Goal: Information Seeking & Learning: Learn about a topic

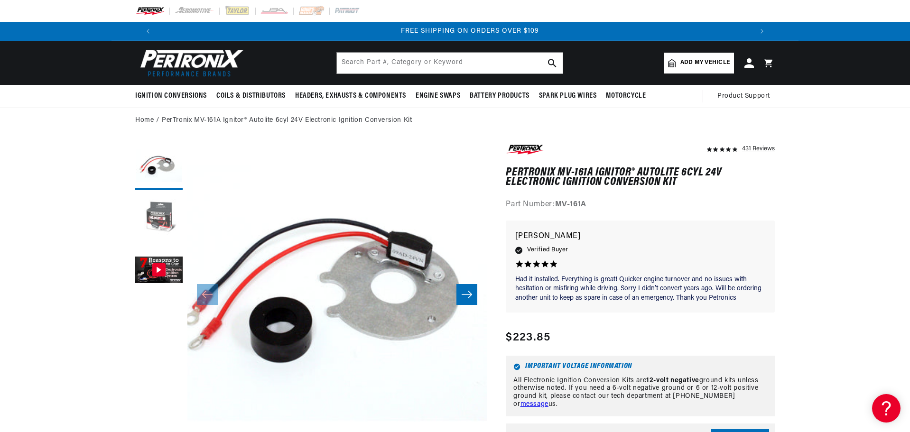
scroll to position [0, 1185]
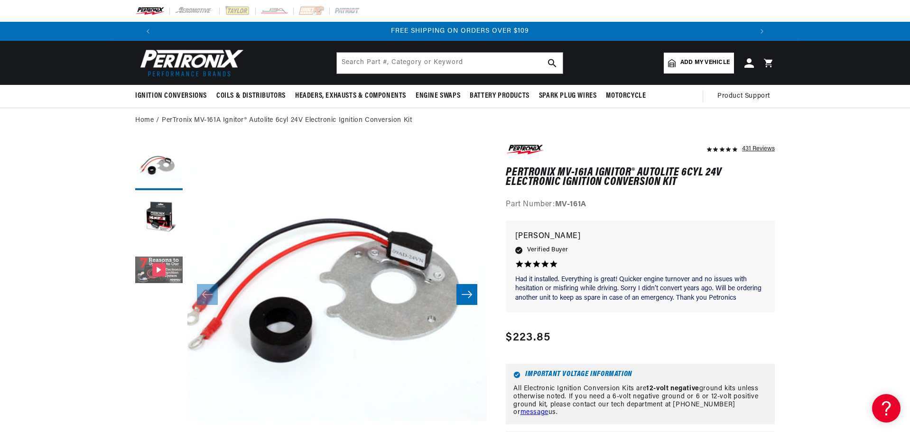
click at [156, 272] on button "Gallery Viewer" at bounding box center [158, 270] width 47 height 47
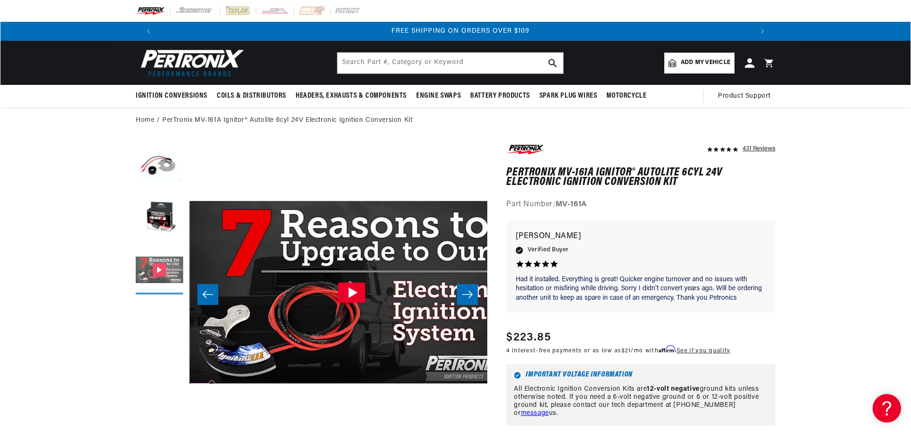
scroll to position [0, 599]
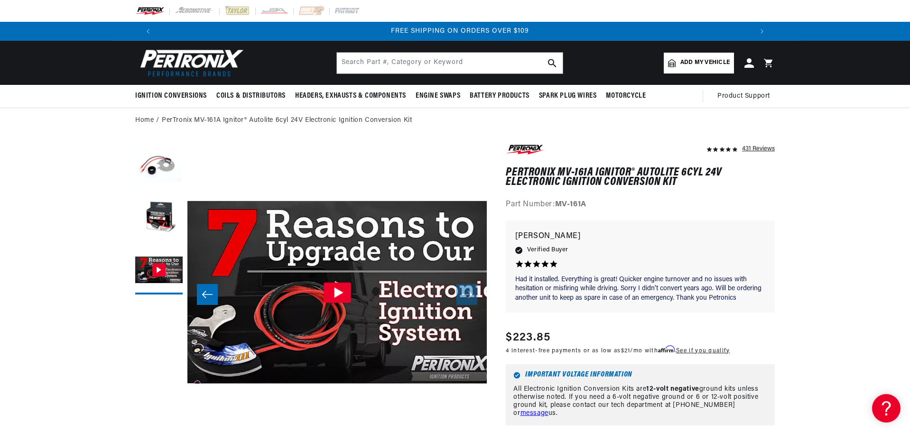
click at [341, 293] on icon "Gallery Viewer" at bounding box center [338, 292] width 9 height 10
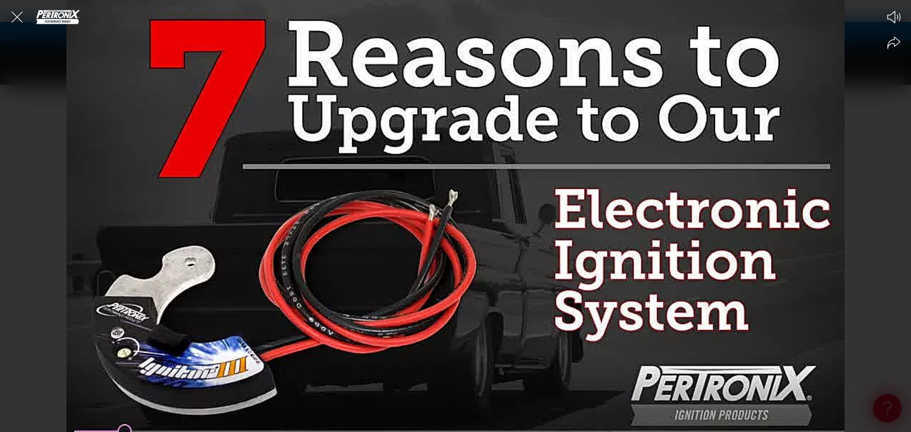
scroll to position [0, 592]
click at [894, 15] on icon "Mute video" at bounding box center [893, 17] width 13 height 12
click at [894, 15] on icon "Unmute video" at bounding box center [893, 17] width 14 height 14
click at [27, 334] on div at bounding box center [455, 216] width 911 height 432
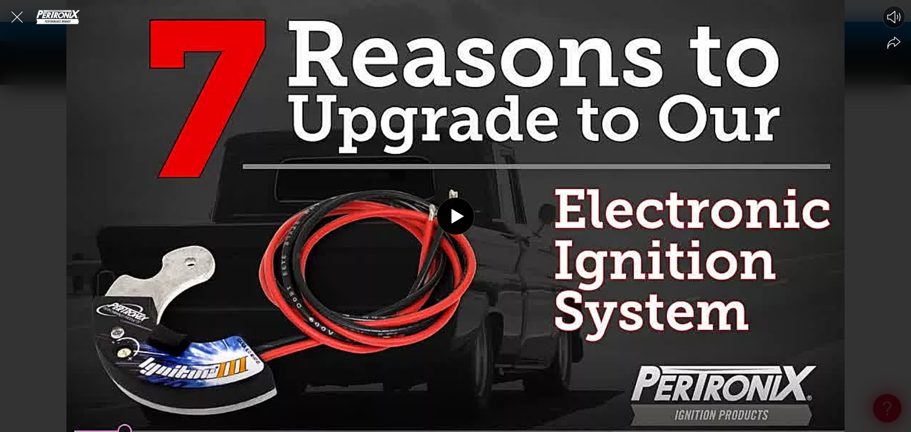
click at [27, 333] on div at bounding box center [455, 216] width 911 height 432
click at [17, 18] on icon "Close the video player" at bounding box center [16, 16] width 11 height 11
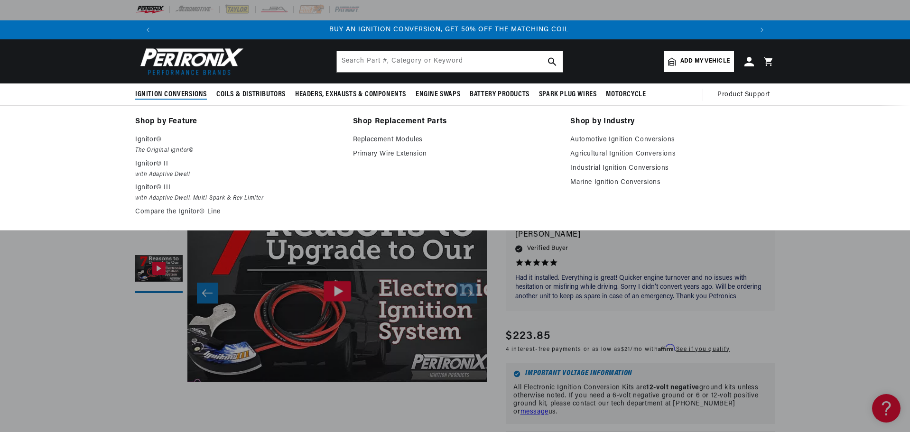
scroll to position [0, 0]
click at [148, 136] on p "Ignitor©" at bounding box center [237, 139] width 204 height 11
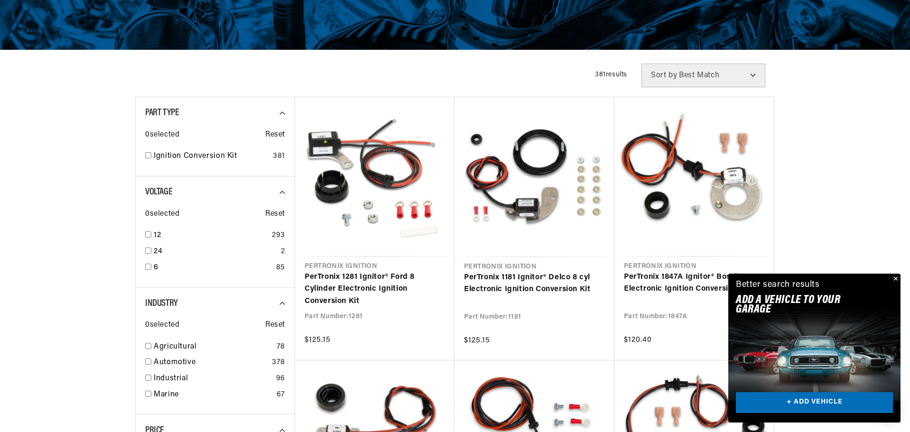
scroll to position [0, 592]
click at [756, 75] on select "Best Match Featured Name, A-Z Name, Z-A Price, Low to High Price, High to Low" at bounding box center [703, 76] width 124 height 24
select select "title"
click at [641, 64] on select "Best Match Featured Name, A-Z Name, Z-A Price, Low to High Price, High to Low" at bounding box center [703, 76] width 124 height 24
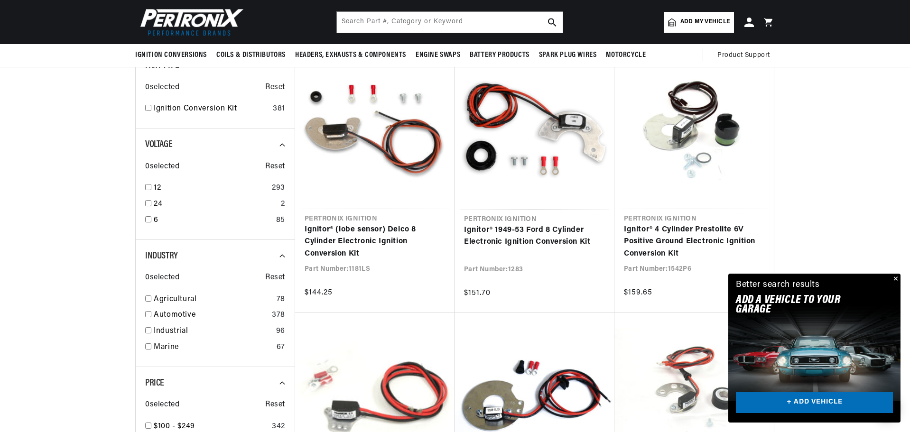
scroll to position [0, 1185]
click at [149, 203] on input "checkbox" at bounding box center [148, 203] width 6 height 6
checkbox input "true"
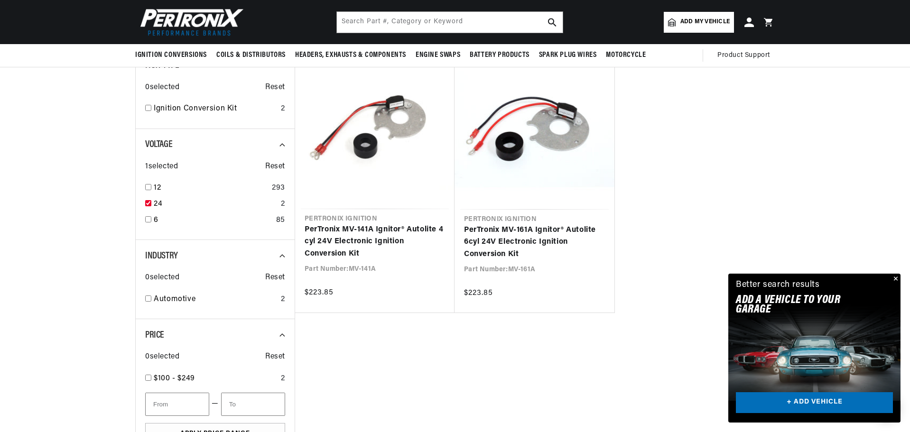
scroll to position [0, 1185]
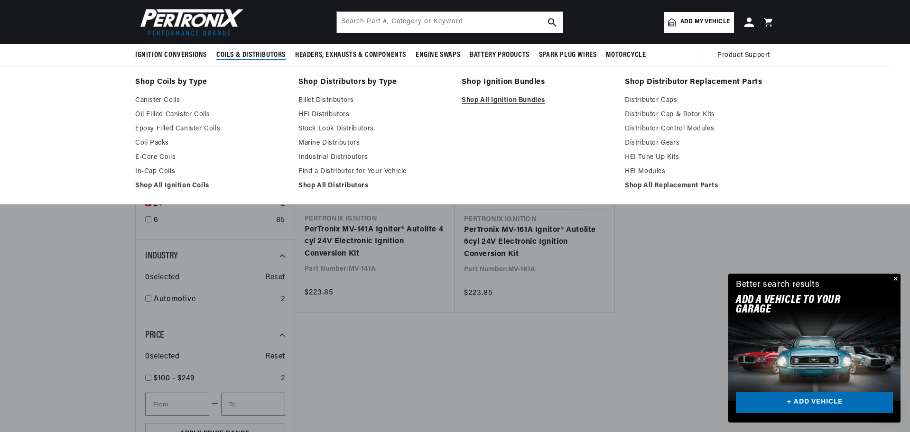
click at [243, 58] on span "Coils & Distributors" at bounding box center [250, 55] width 69 height 10
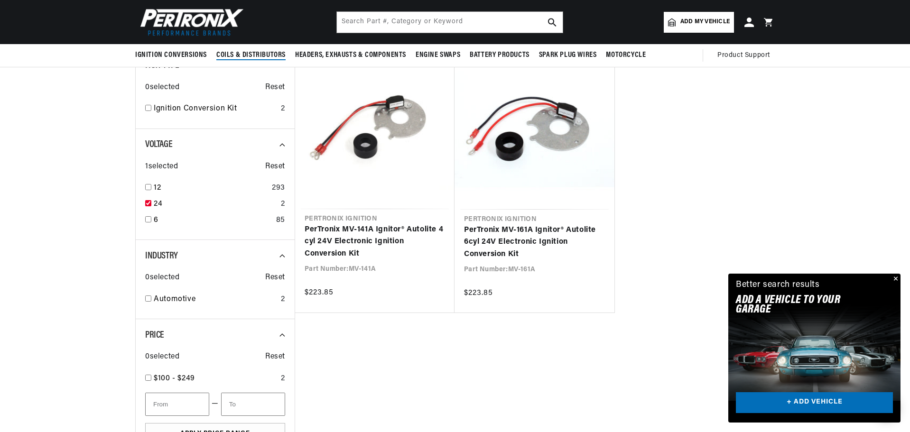
click at [241, 56] on span "Coils & Distributors" at bounding box center [250, 55] width 69 height 10
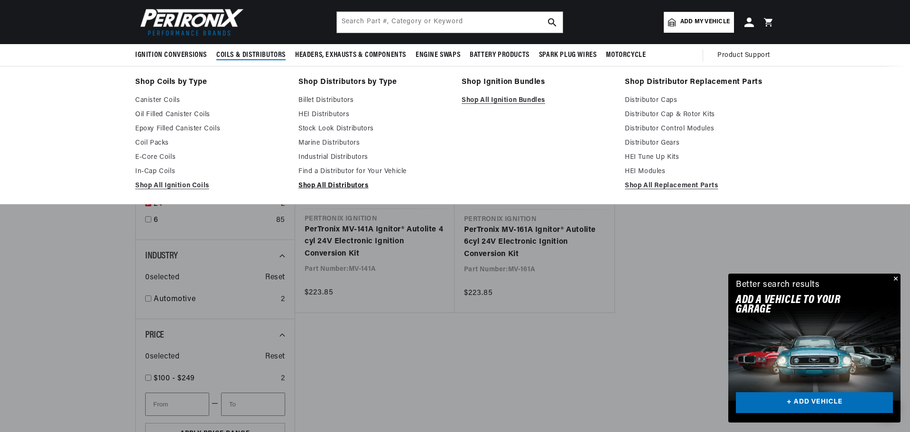
click at [326, 185] on link "Shop All Distributors" at bounding box center [373, 185] width 150 height 11
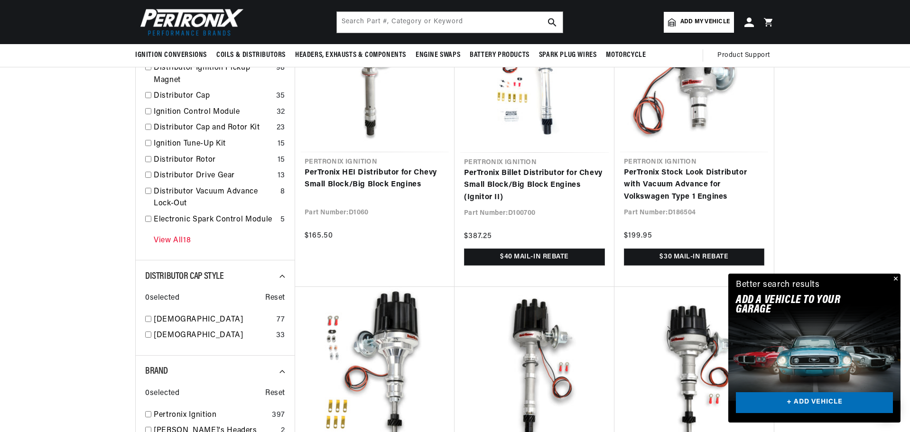
scroll to position [0, 592]
click at [177, 239] on link "View All 18" at bounding box center [172, 241] width 37 height 12
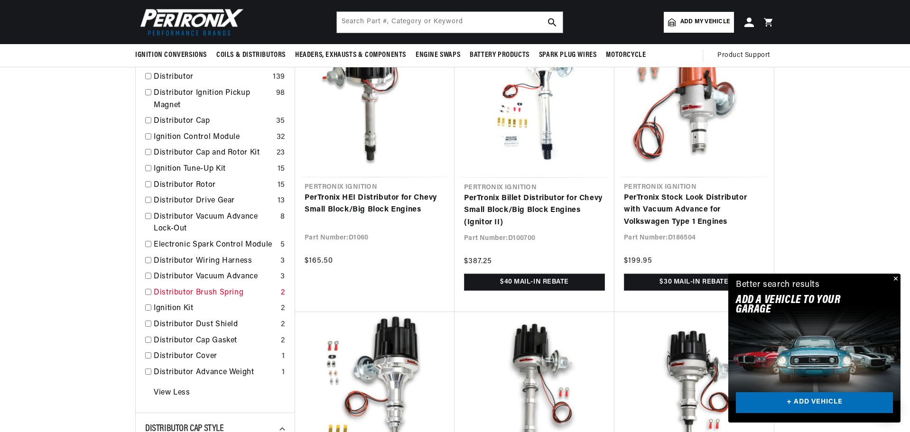
scroll to position [285, 0]
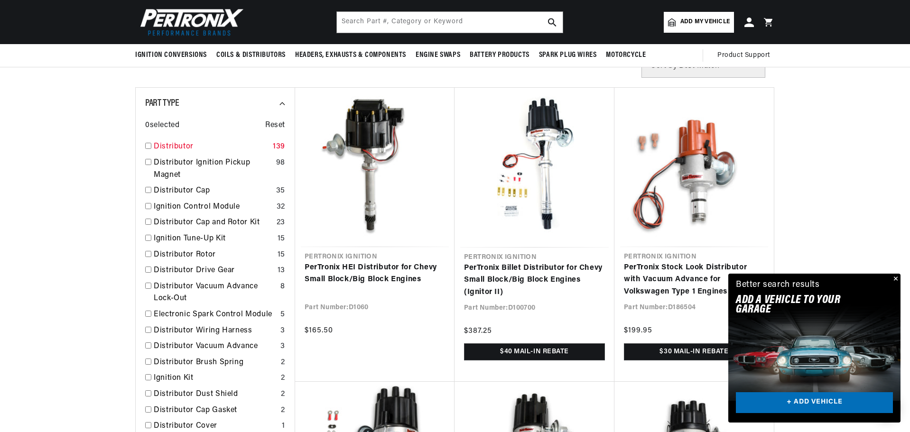
click at [148, 146] on input "checkbox" at bounding box center [148, 146] width 6 height 6
checkbox input "true"
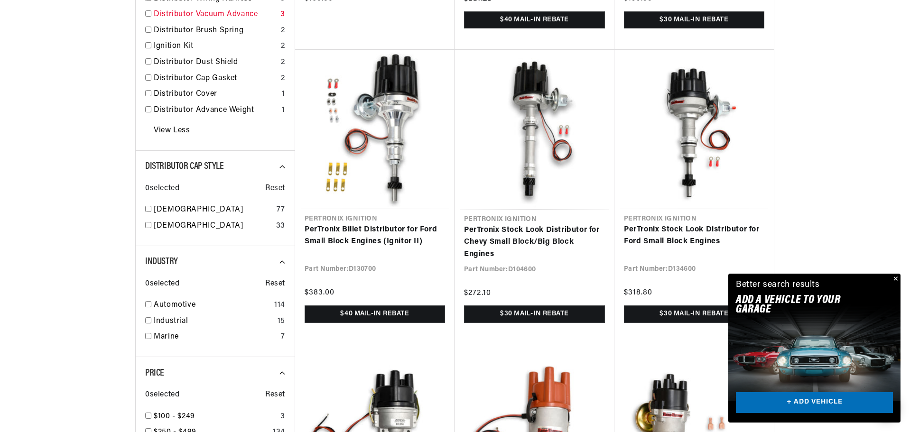
scroll to position [664, 0]
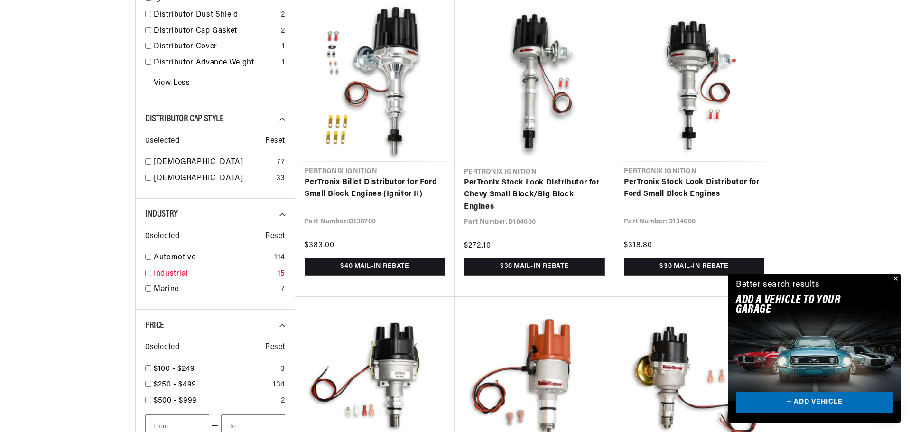
click at [151, 273] on input "checkbox" at bounding box center [148, 273] width 6 height 6
checkbox input "false"
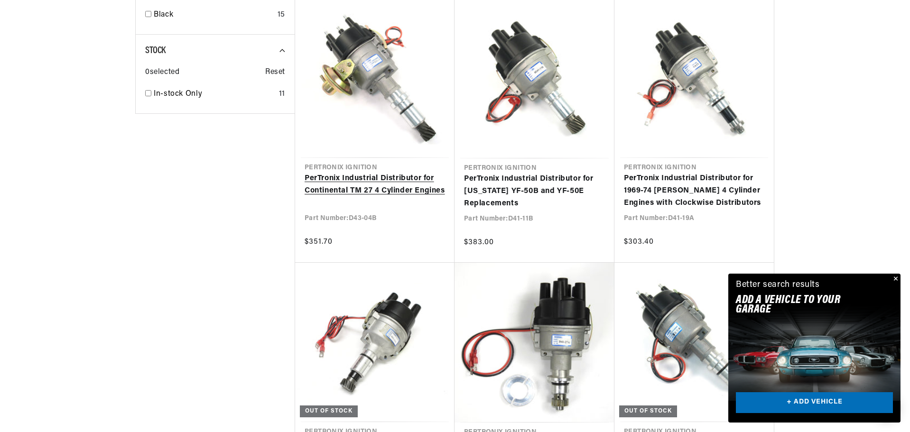
scroll to position [0, 592]
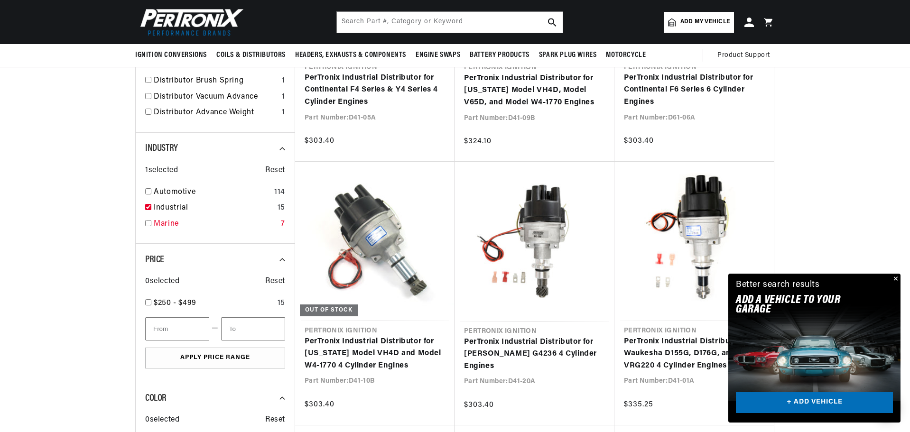
scroll to position [0, 592]
click at [151, 205] on div "Industrial 15" at bounding box center [215, 210] width 140 height 16
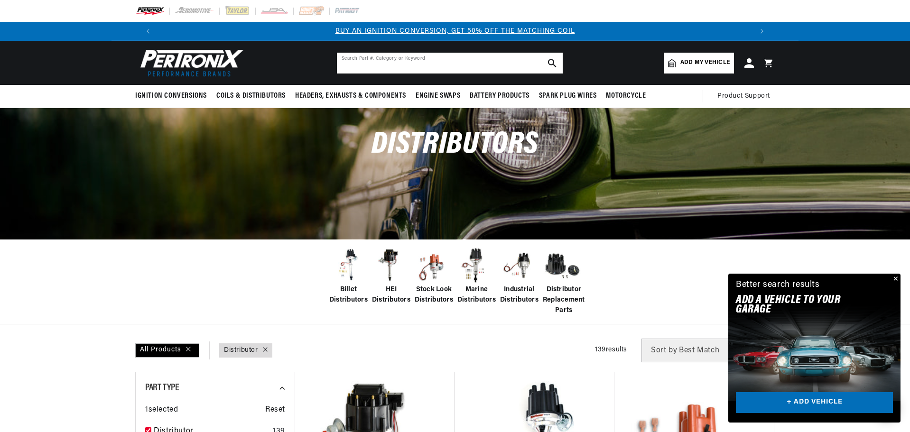
click at [399, 59] on input "text" at bounding box center [450, 63] width 226 height 21
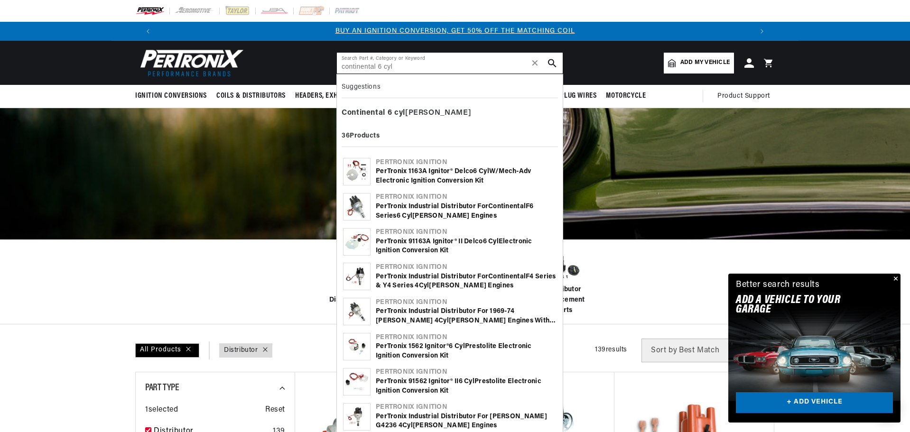
type input "continental 6 cyl"
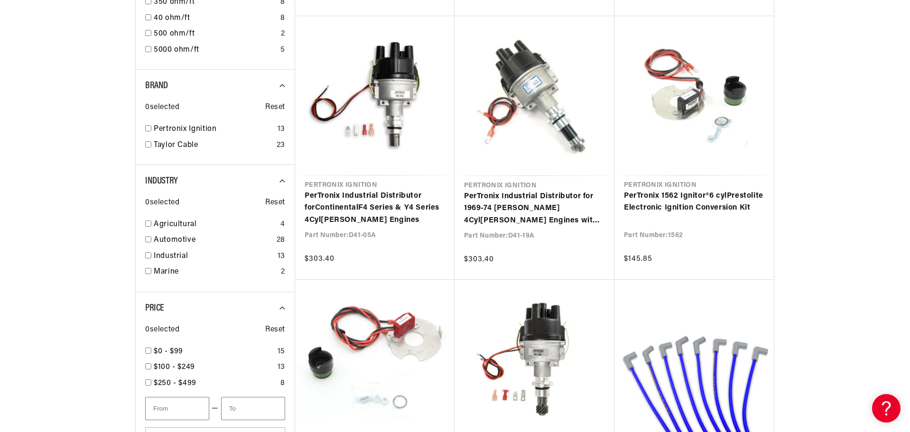
scroll to position [0, 592]
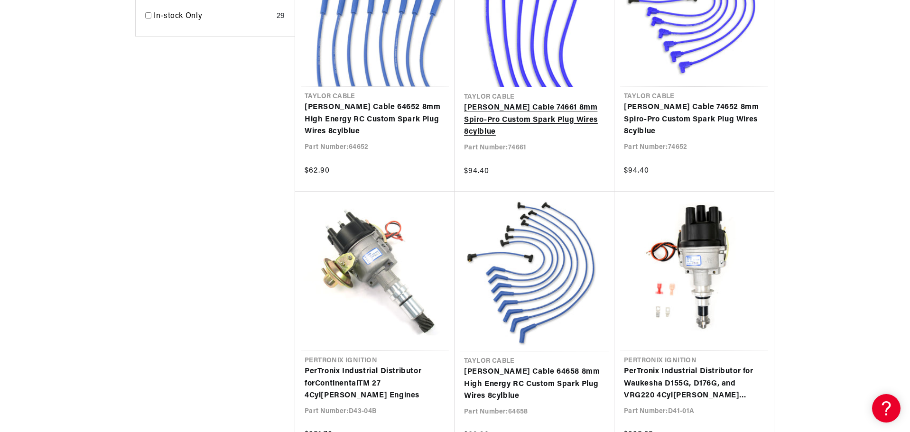
scroll to position [0, 592]
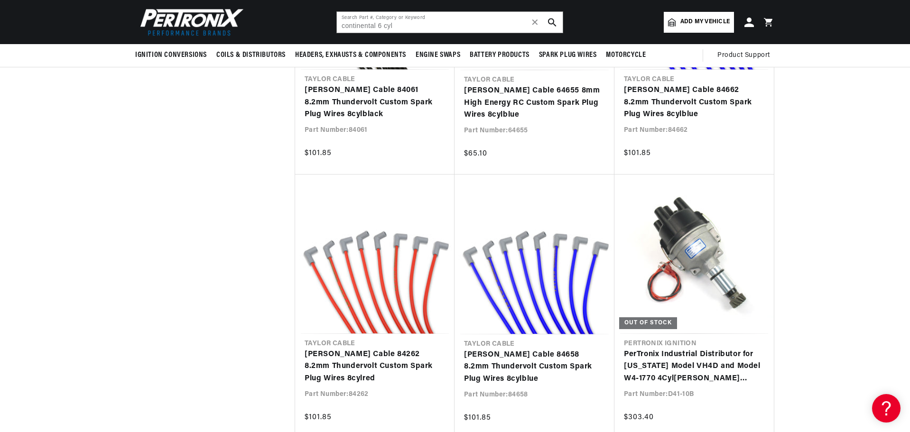
scroll to position [0, 1185]
drag, startPoint x: 375, startPoint y: 25, endPoint x: 302, endPoint y: 18, distance: 72.9
click at [303, 18] on header "BETTER SEARCH RESULTS Add your vehicle's year, make, and model to find parts be…" at bounding box center [454, 22] width 687 height 44
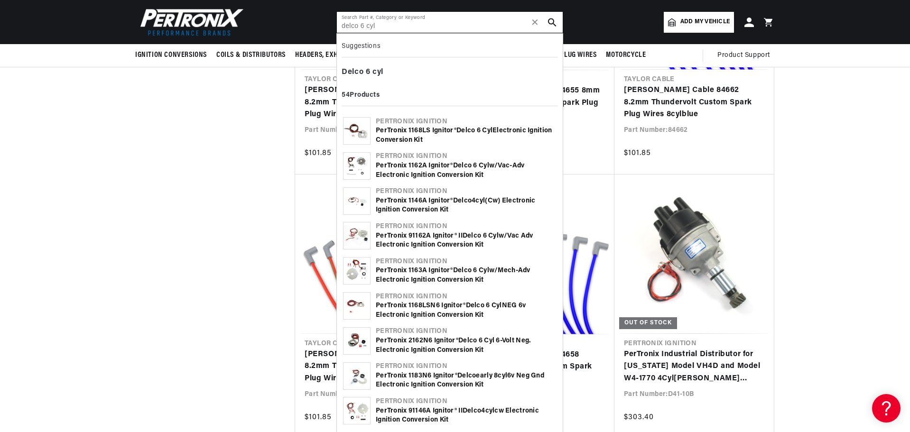
scroll to position [0, 61]
type input "delco 6 cyl"
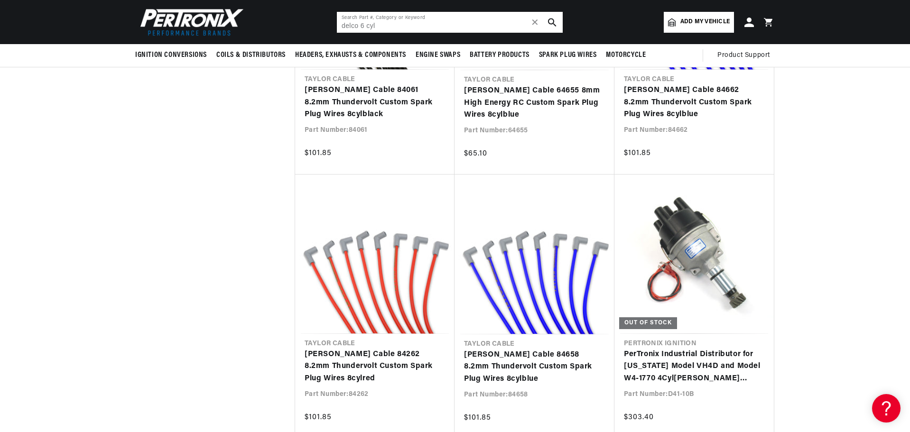
scroll to position [1245, 0]
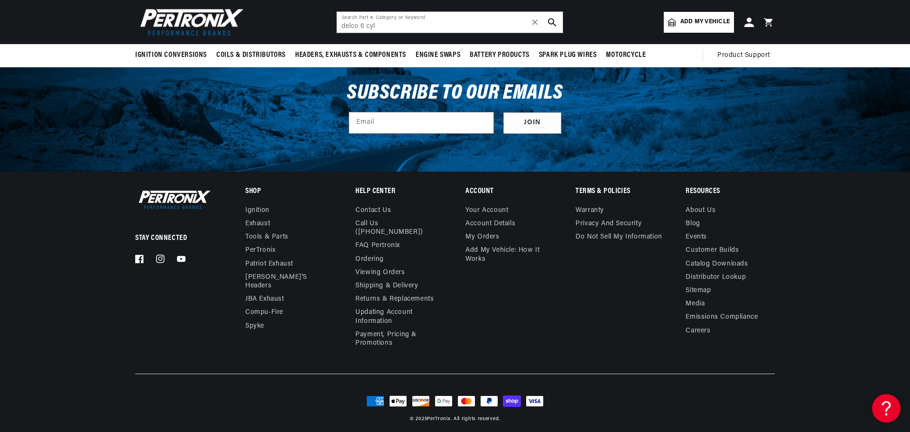
click at [550, 20] on icon "search button" at bounding box center [552, 22] width 9 height 9
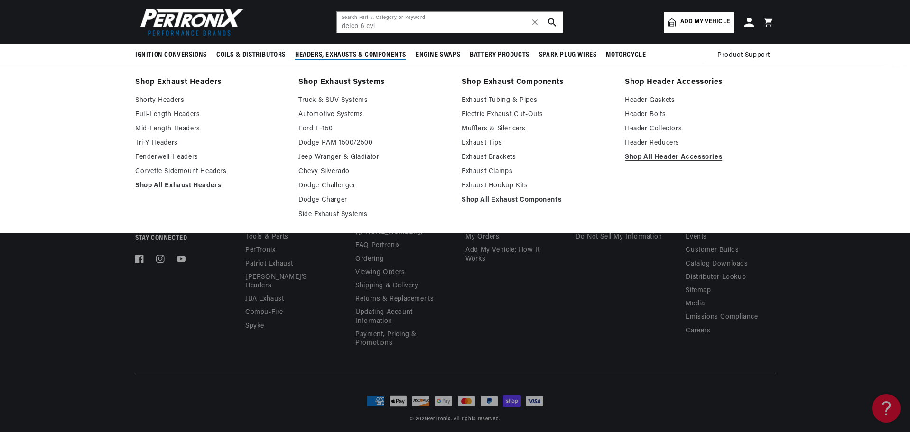
scroll to position [0, 1185]
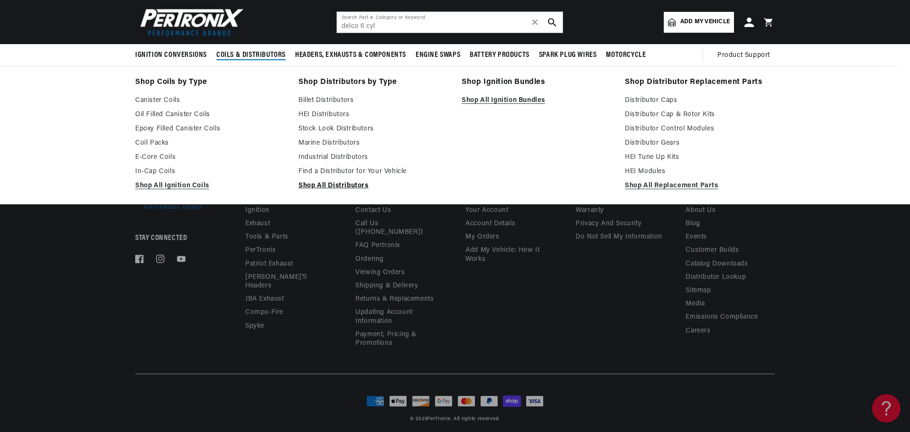
click at [322, 185] on link "Shop All Distributors" at bounding box center [373, 185] width 150 height 11
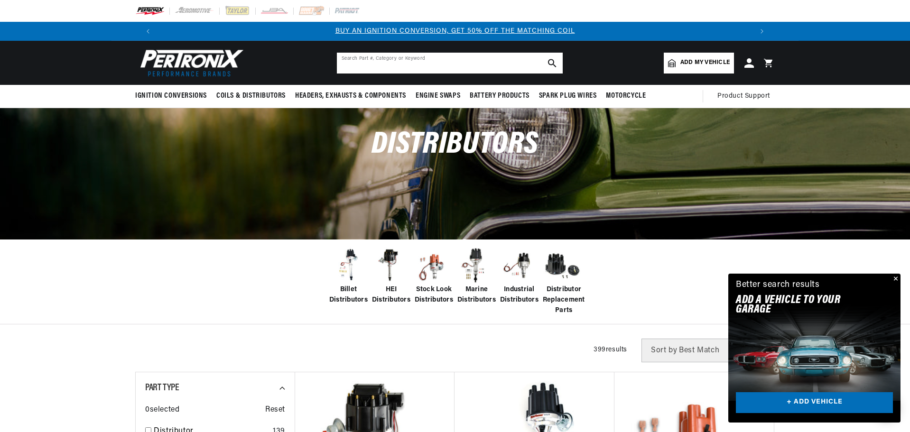
click at [391, 61] on input "text" at bounding box center [450, 63] width 226 height 21
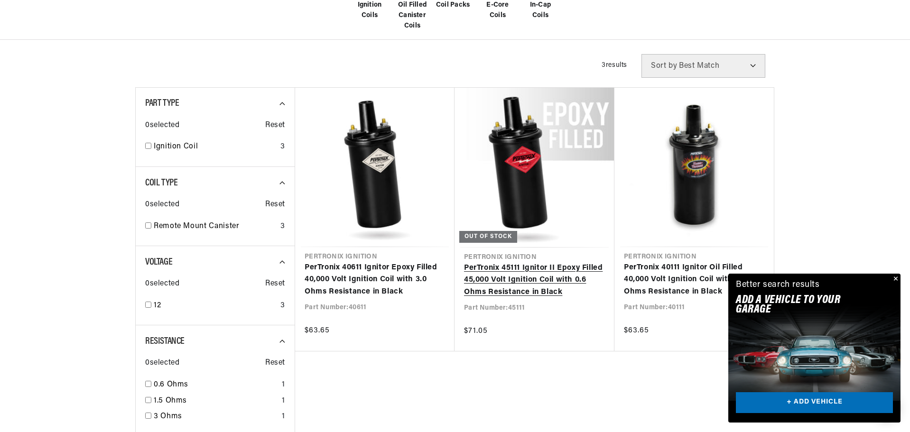
scroll to position [0, 1185]
